Goal: Navigation & Orientation: Find specific page/section

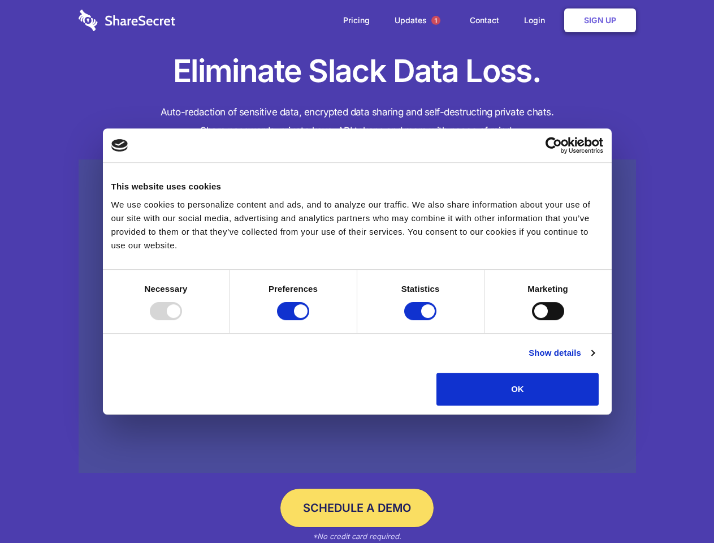
click at [182, 320] on div at bounding box center [166, 311] width 32 height 18
click at [309, 320] on input "Preferences" at bounding box center [293, 311] width 32 height 18
checkbox input "false"
click at [422, 320] on input "Statistics" at bounding box center [420, 311] width 32 height 18
checkbox input "false"
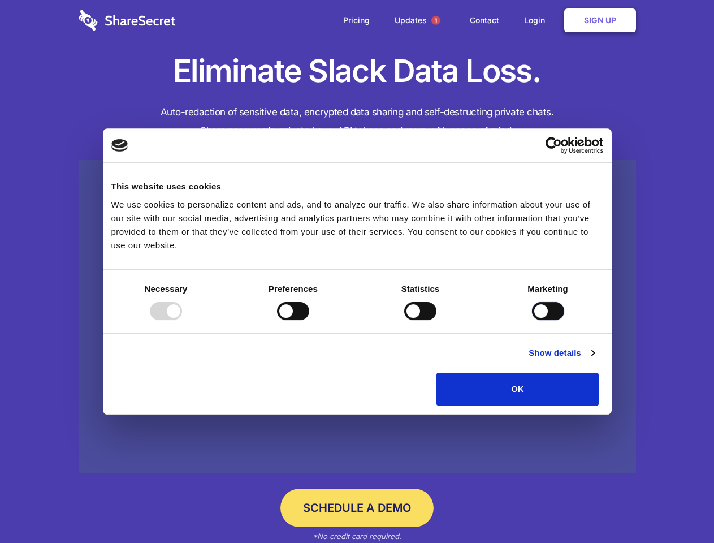
click at [532, 320] on input "Marketing" at bounding box center [548, 311] width 32 height 18
checkbox input "true"
click at [594, 360] on link "Show details" at bounding box center [562, 353] width 66 height 14
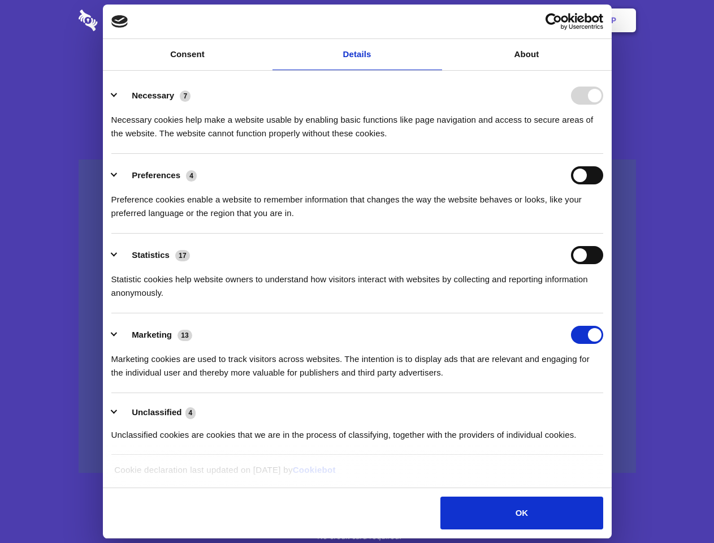
click at [608, 409] on ul "Necessary 7 Necessary cookies help make a website usable by enabling basic func…" at bounding box center [357, 264] width 503 height 381
click at [435, 20] on span "1" at bounding box center [435, 20] width 9 height 9
